Goal: Information Seeking & Learning: Learn about a topic

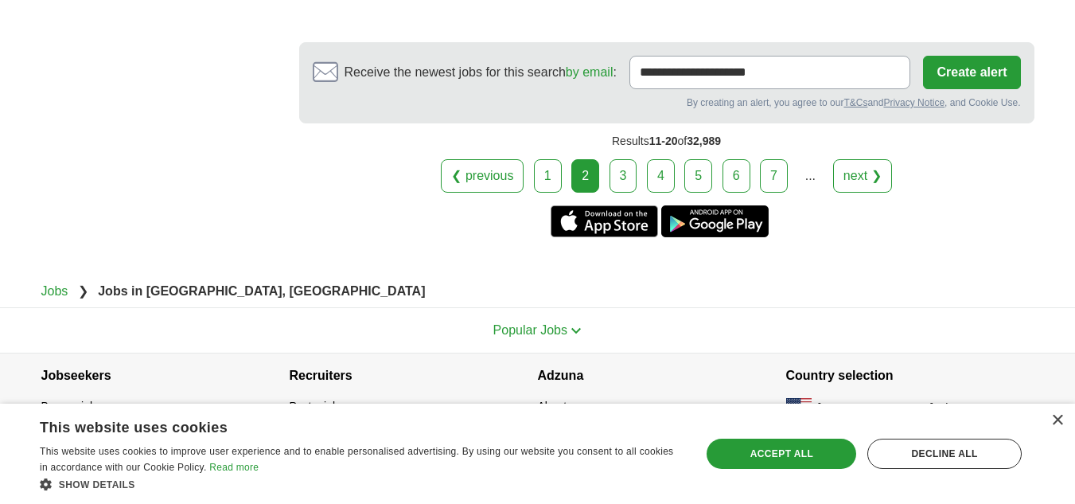
scroll to position [3113, 0]
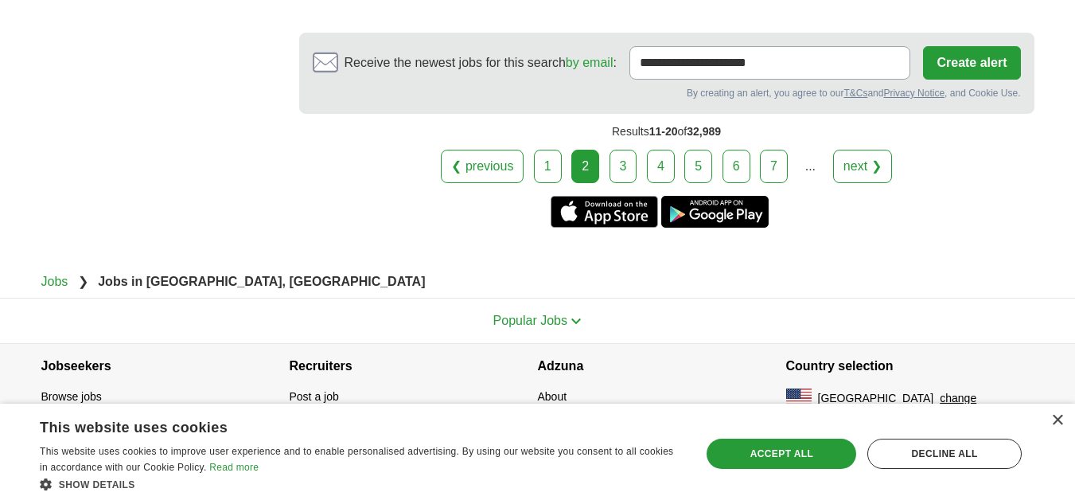
click at [622, 173] on link "3" at bounding box center [624, 166] width 28 height 33
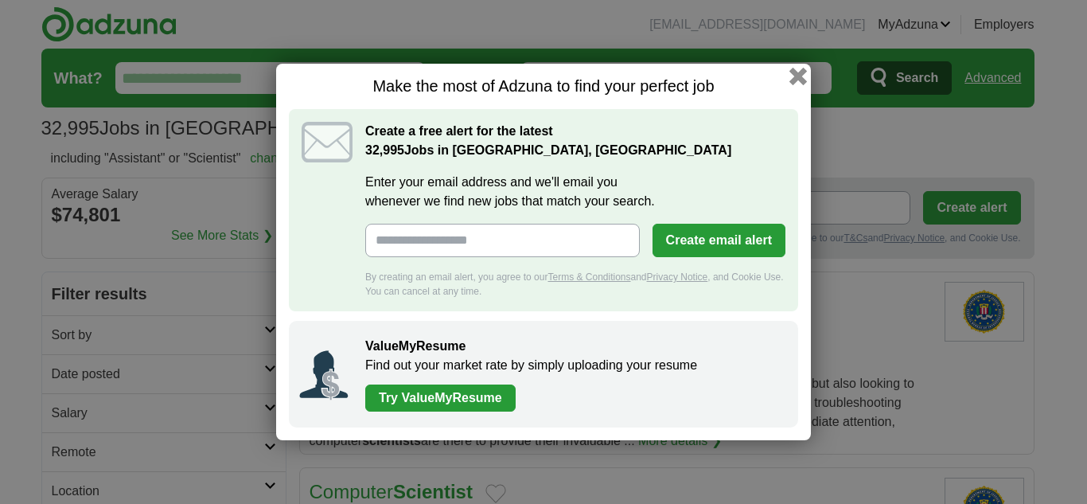
click at [798, 78] on button "button" at bounding box center [798, 77] width 18 height 18
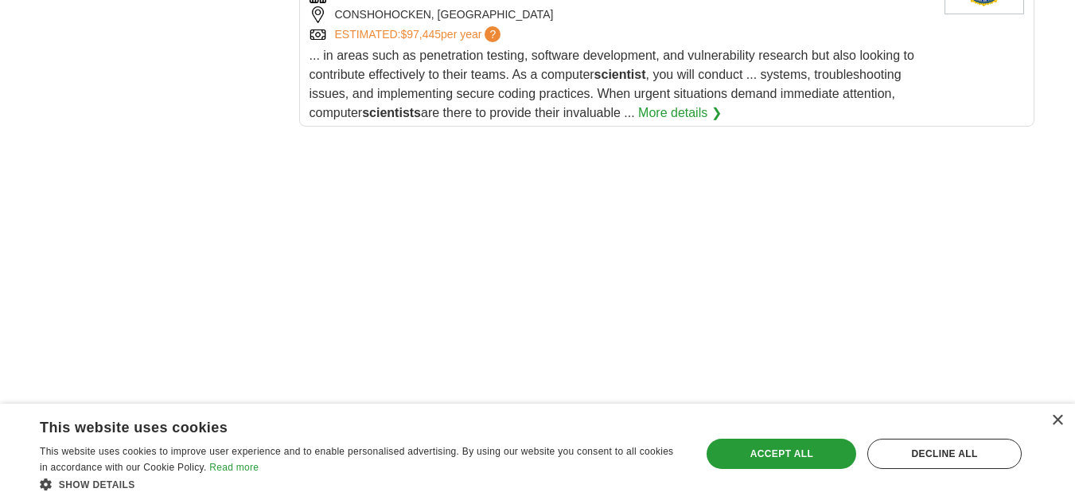
scroll to position [2387, 0]
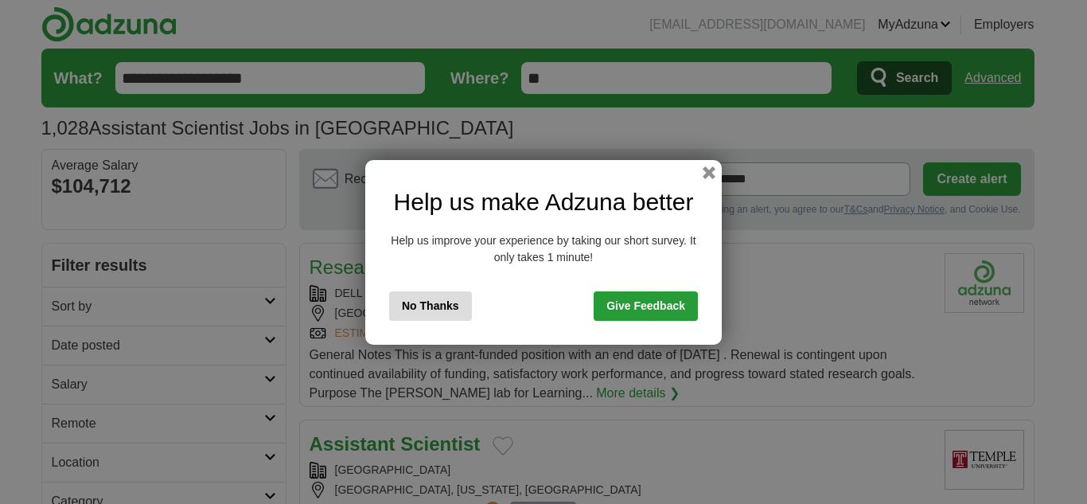
click at [701, 175] on div "Help us make Adzuna better Help us improve your experience by taking our short …" at bounding box center [543, 252] width 356 height 185
click at [708, 174] on button "button" at bounding box center [709, 172] width 18 height 18
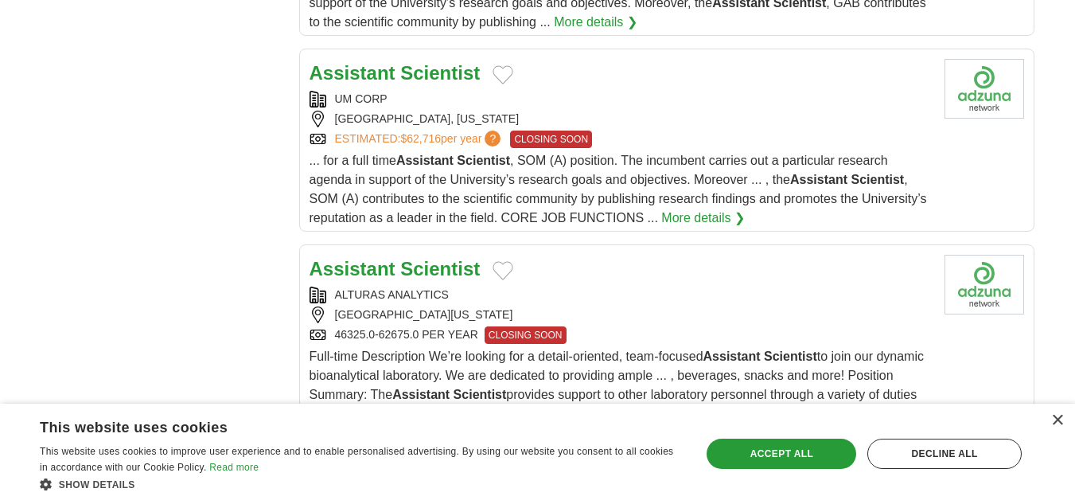
scroll to position [1591, 0]
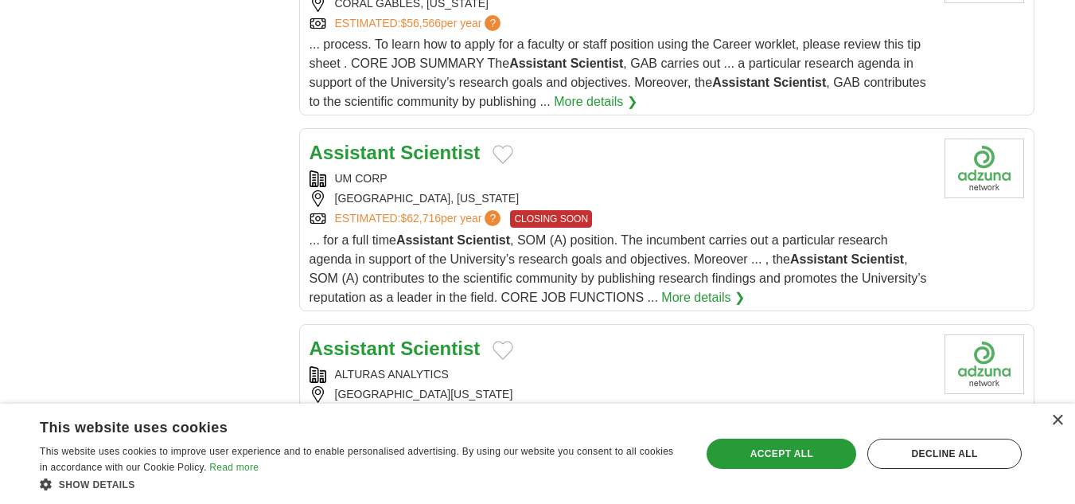
drag, startPoint x: 455, startPoint y: 150, endPoint x: 683, endPoint y: 212, distance: 235.9
click at [683, 212] on div "ESTIMATED: $62,716 per year ? CLOSING SOON" at bounding box center [621, 219] width 622 height 18
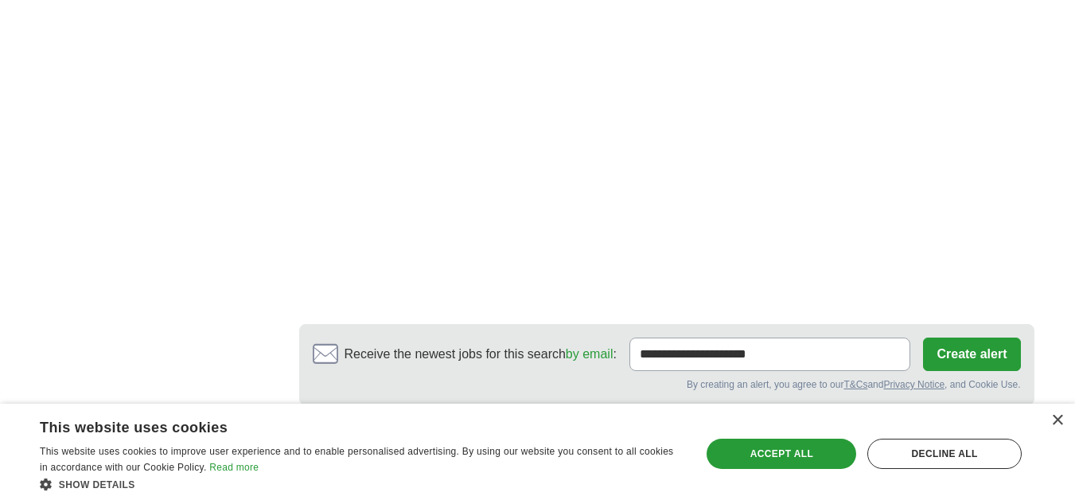
scroll to position [2944, 0]
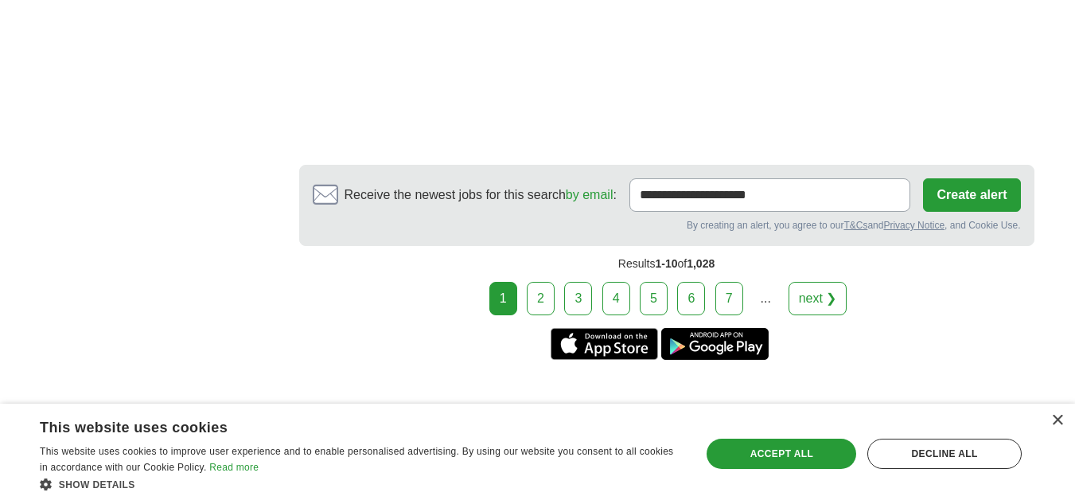
click at [538, 289] on link "2" at bounding box center [541, 298] width 28 height 33
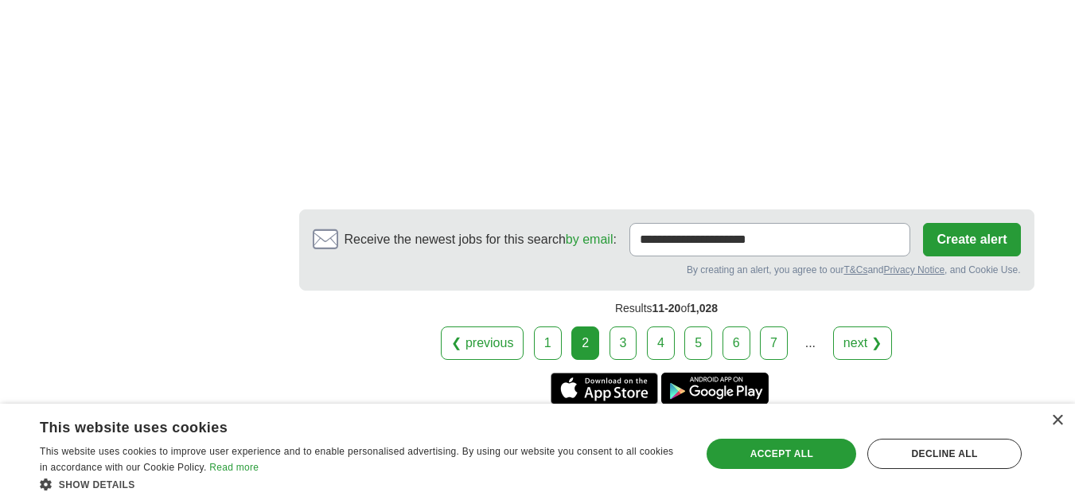
scroll to position [2923, 0]
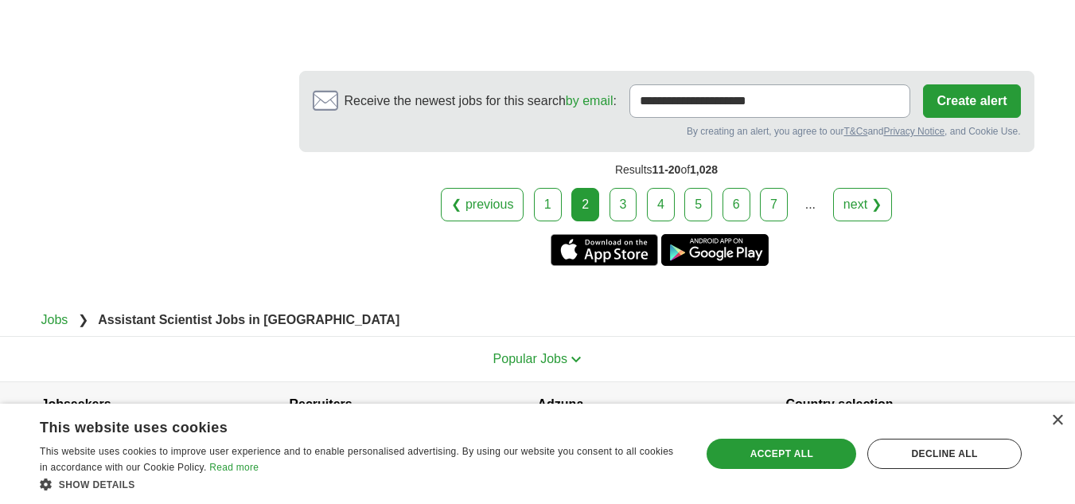
click at [616, 188] on link "3" at bounding box center [624, 204] width 28 height 33
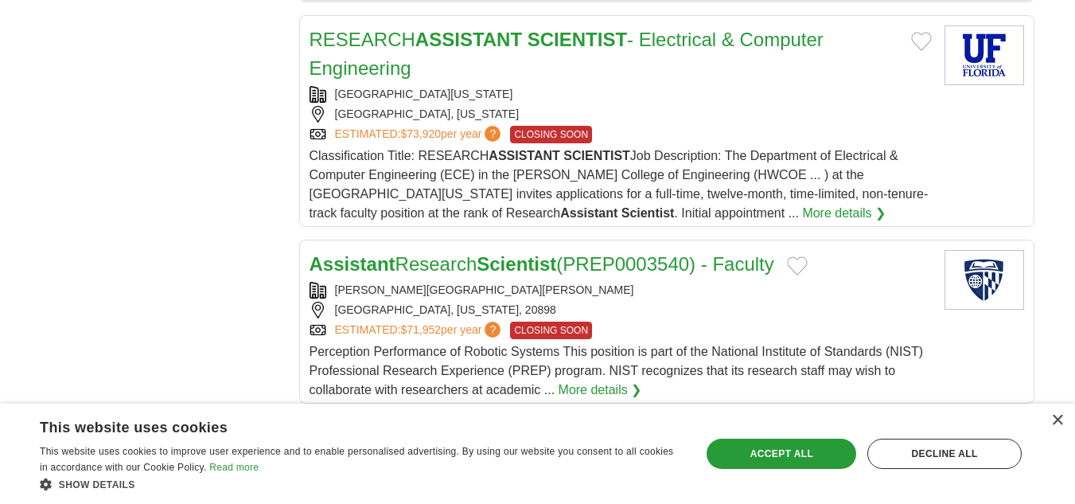
scroll to position [1512, 0]
